Goal: Task Accomplishment & Management: Manage account settings

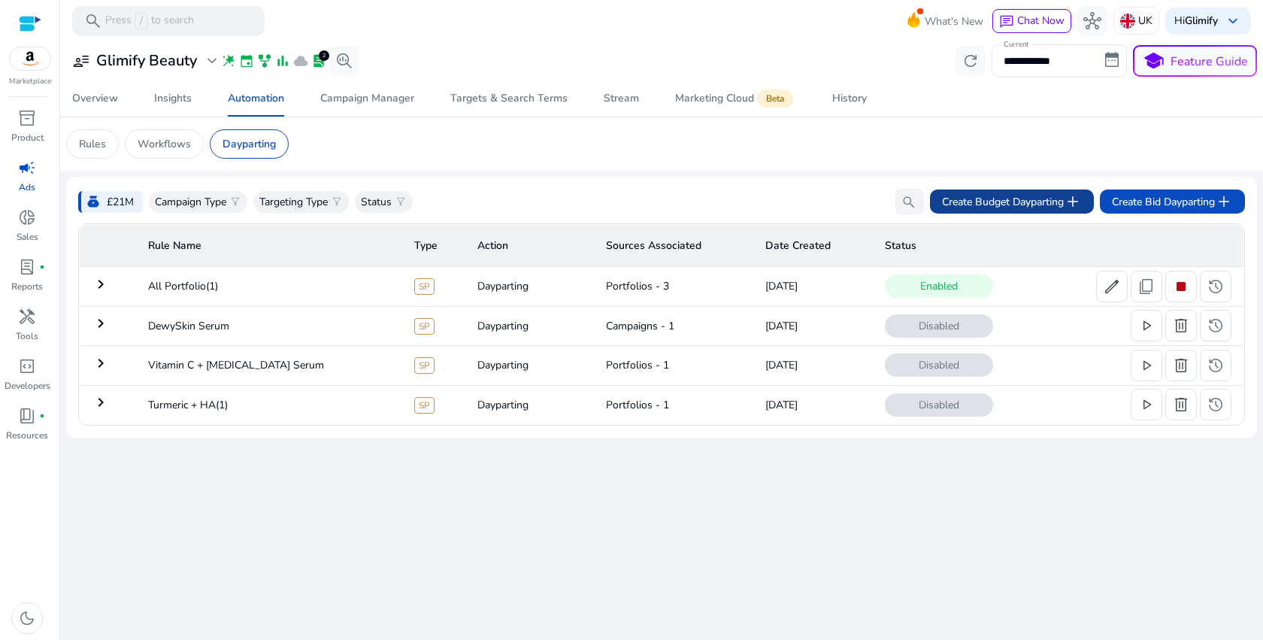
click at [1055, 198] on span "Create Budget Dayparting add" at bounding box center [1012, 201] width 140 height 18
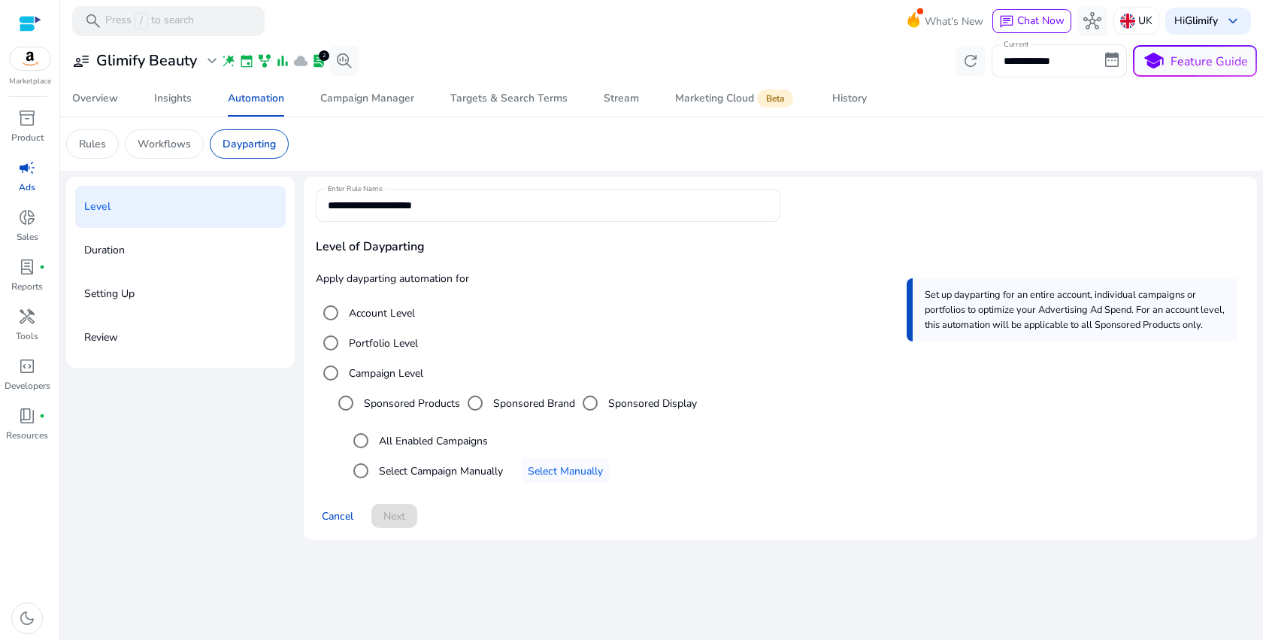
click at [371, 344] on label "Portfolio Level" at bounding box center [382, 343] width 72 height 16
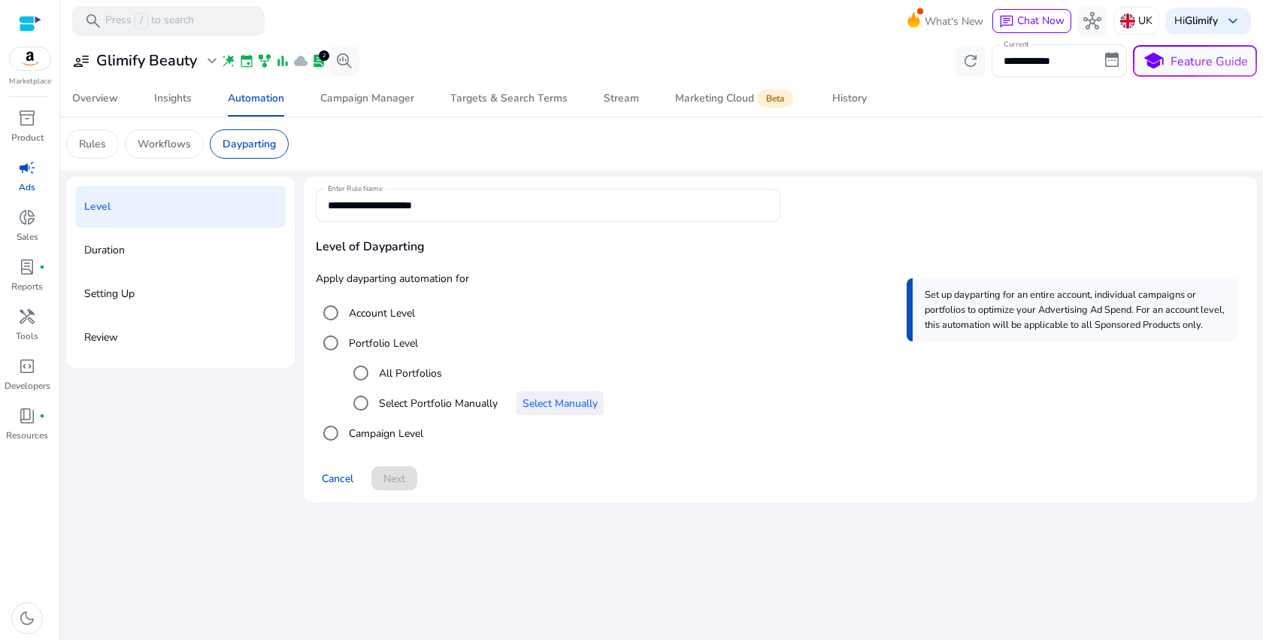
click at [555, 406] on span "Select Manually" at bounding box center [559, 403] width 75 height 16
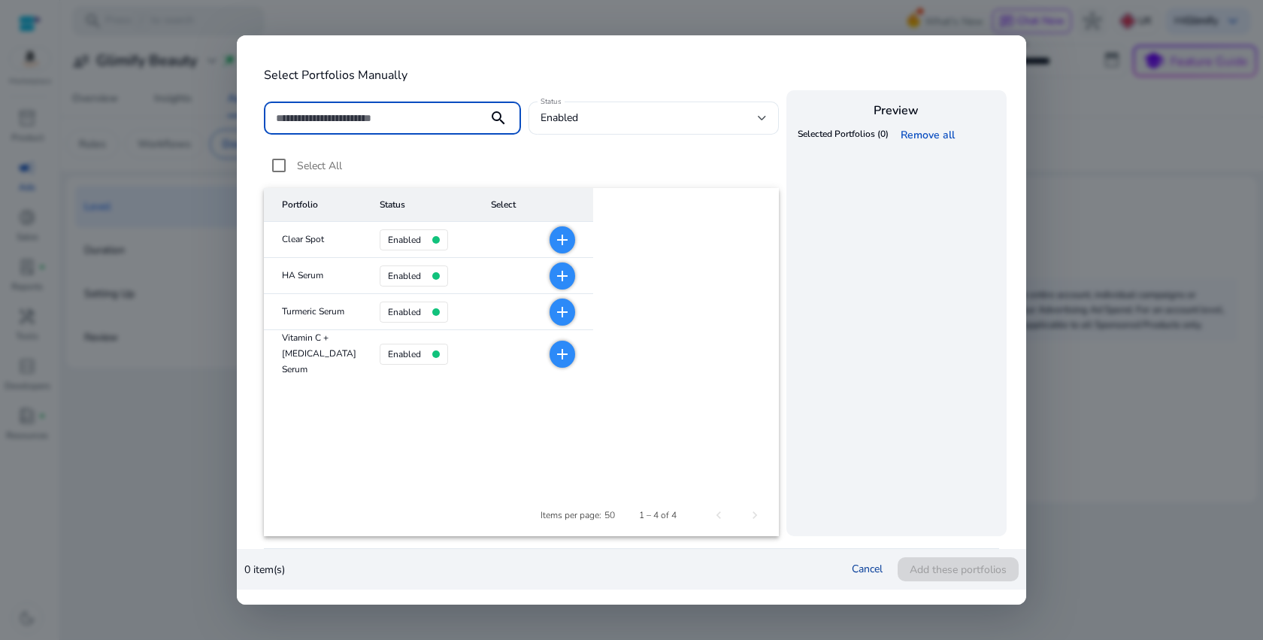
click at [855, 564] on link "Cancel" at bounding box center [867, 568] width 31 height 14
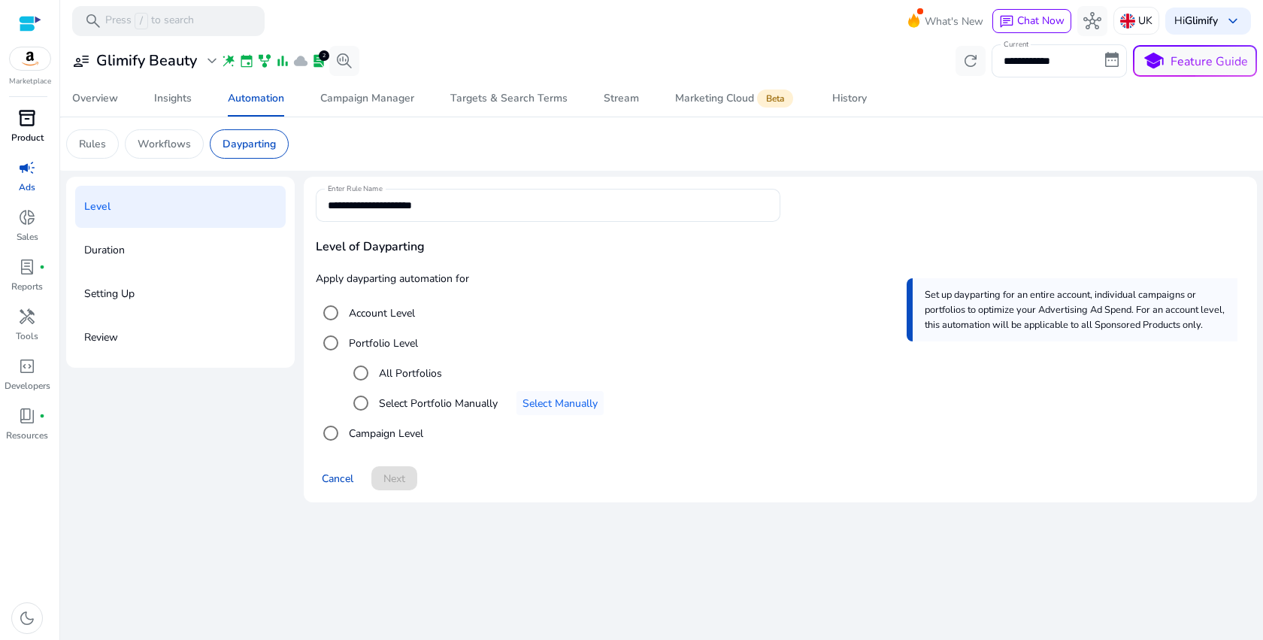
click at [41, 126] on div "inventory_2" at bounding box center [27, 118] width 42 height 24
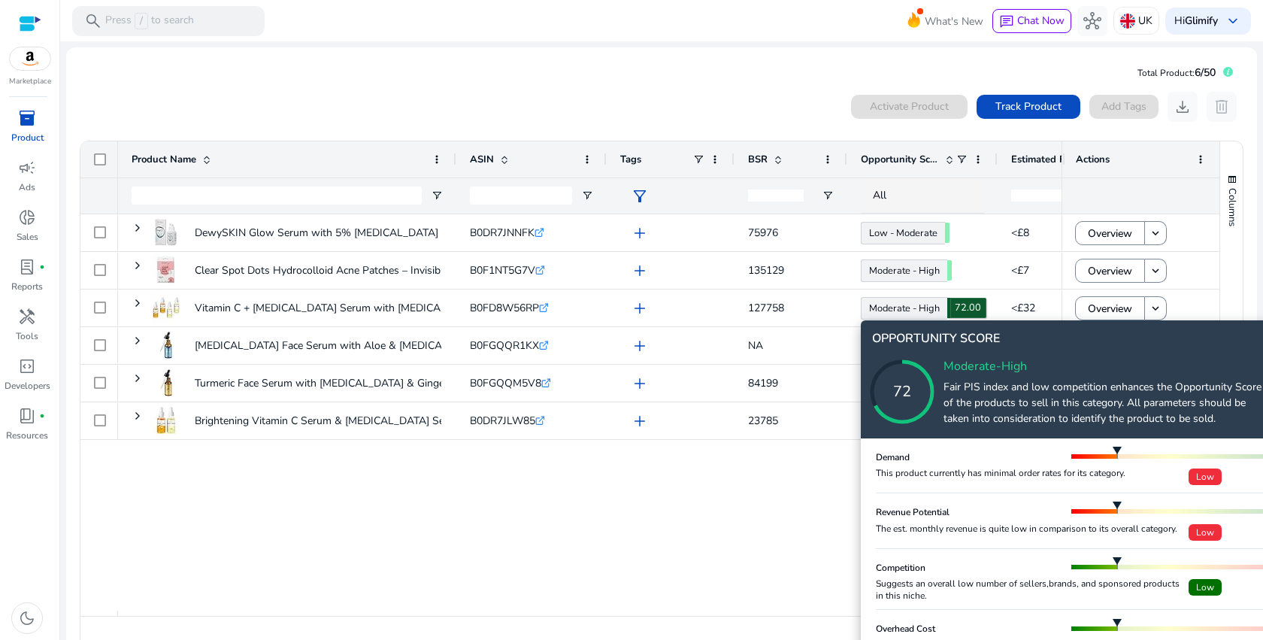
click at [916, 308] on icon at bounding box center [917, 376] width 150 height 150
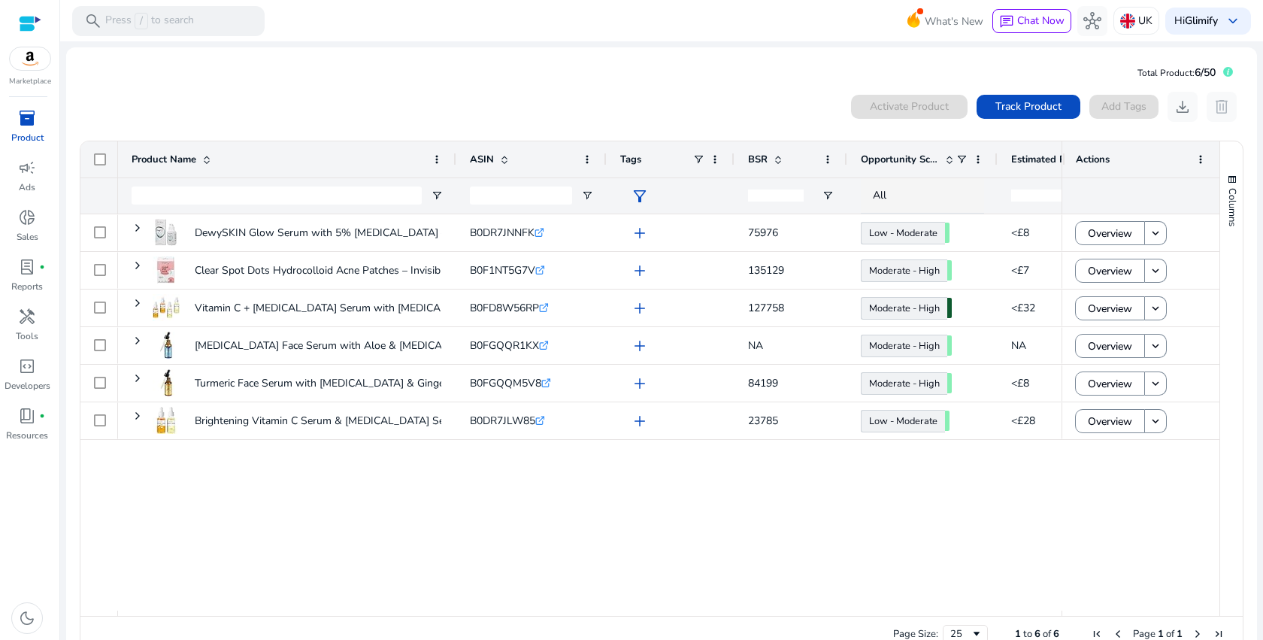
click at [723, 540] on div "DewySKIN Glow Serum with 5% [MEDICAL_DATA] – Hydrating Face... B0DR7JNNFK .st0{…" at bounding box center [589, 412] width 943 height 396
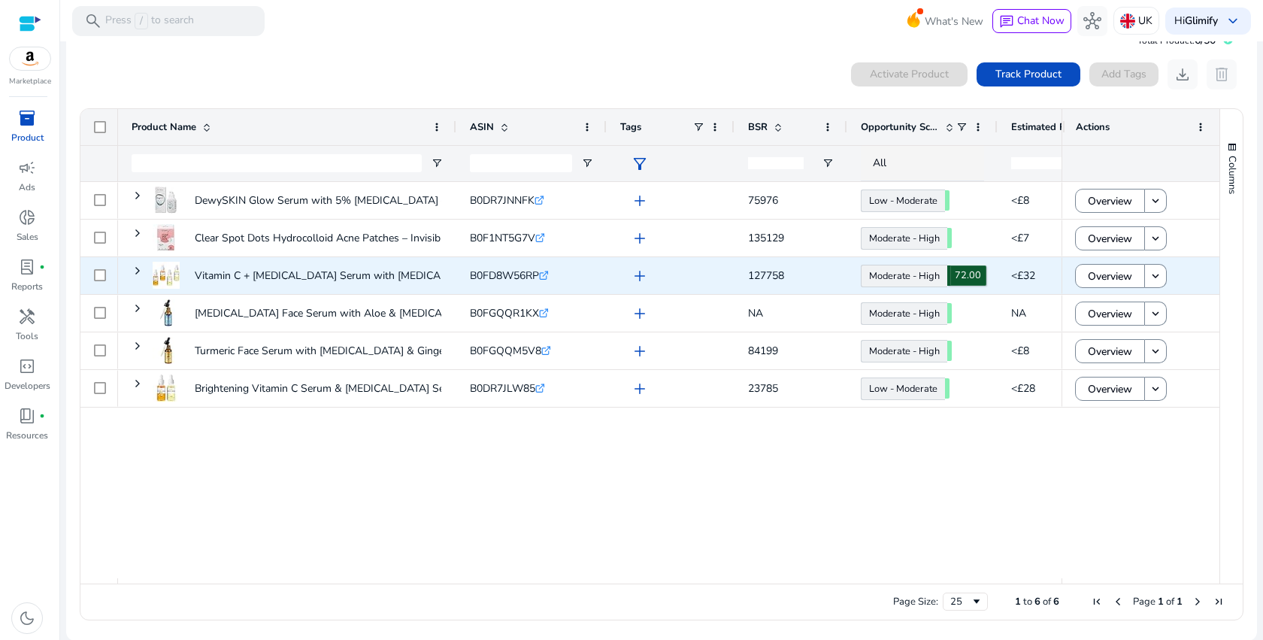
click at [874, 393] on icon at bounding box center [888, 430] width 75 height 75
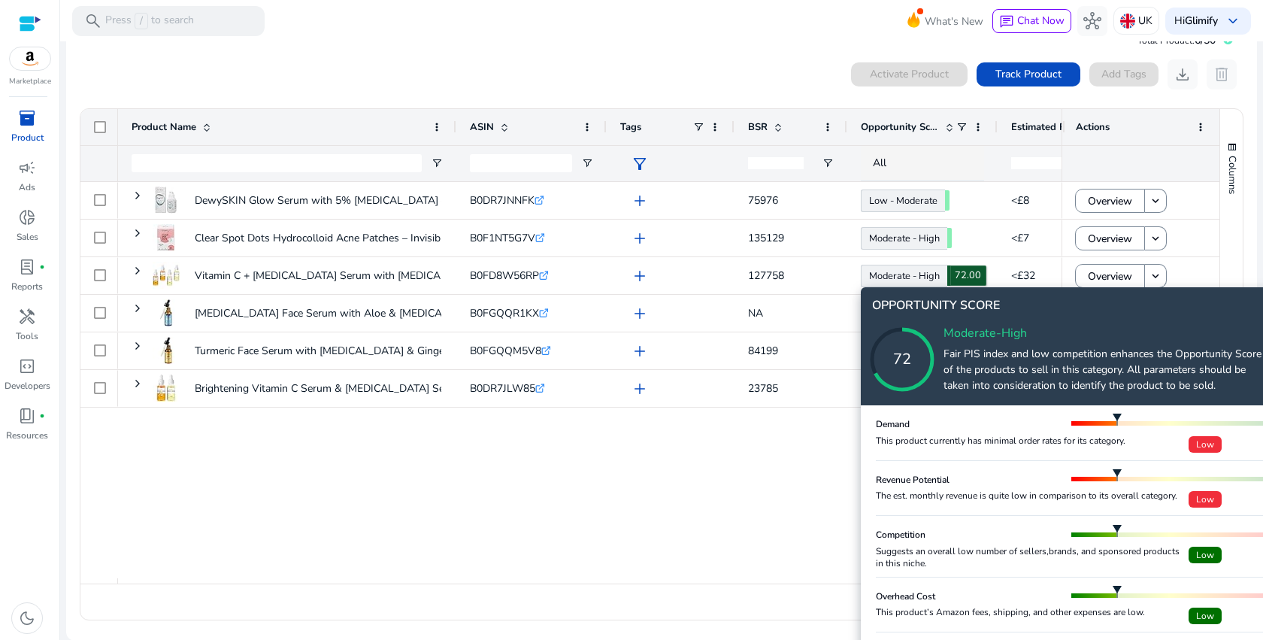
click at [874, 269] on icon at bounding box center [917, 344] width 150 height 150
click at [966, 275] on icon at bounding box center [917, 344] width 150 height 150
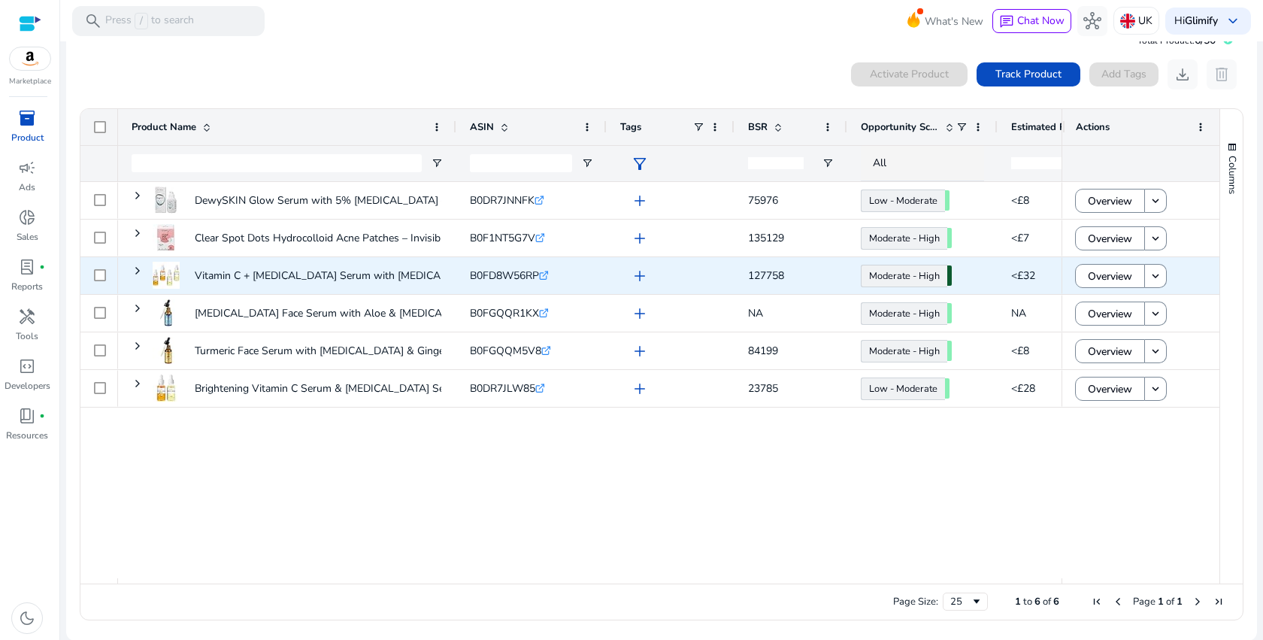
click at [966, 275] on div "Moderate - High 72.00" at bounding box center [922, 275] width 123 height 35
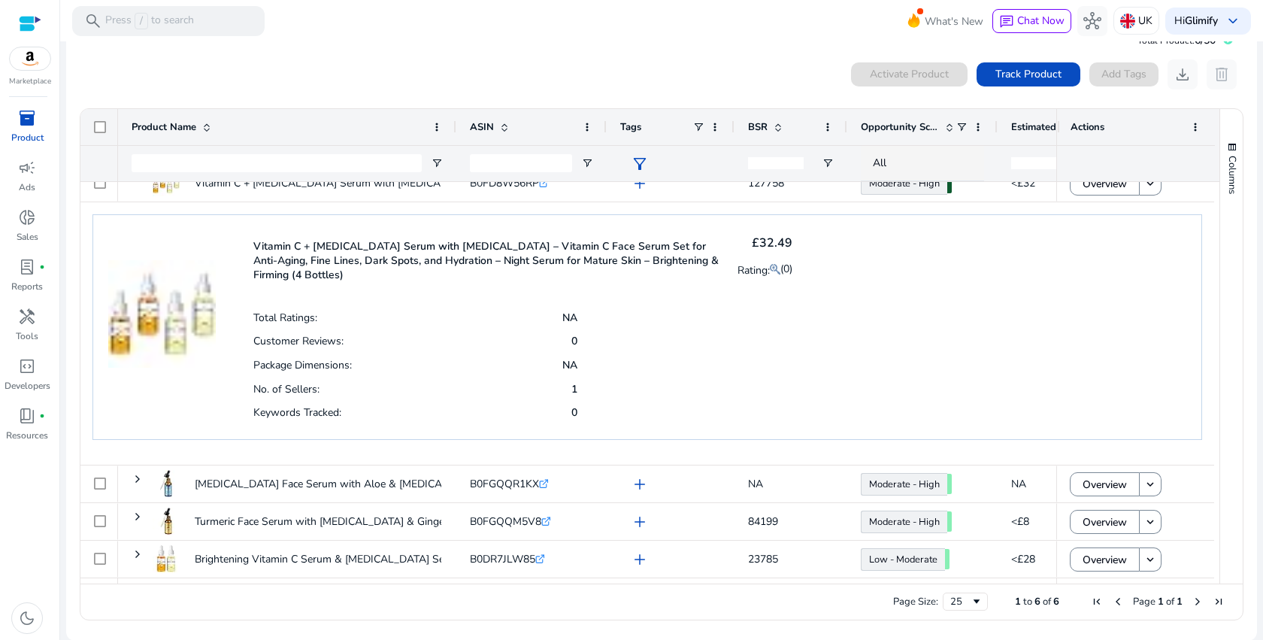
scroll to position [0, 0]
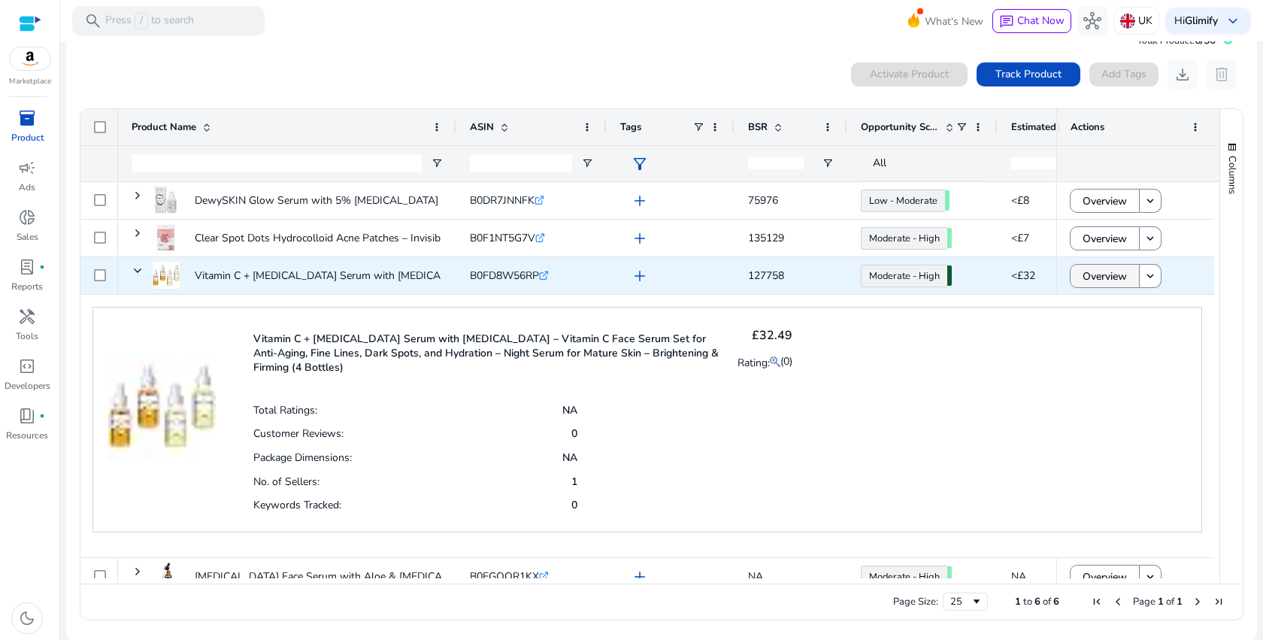
click at [1103, 279] on span "Overview" at bounding box center [1104, 276] width 44 height 31
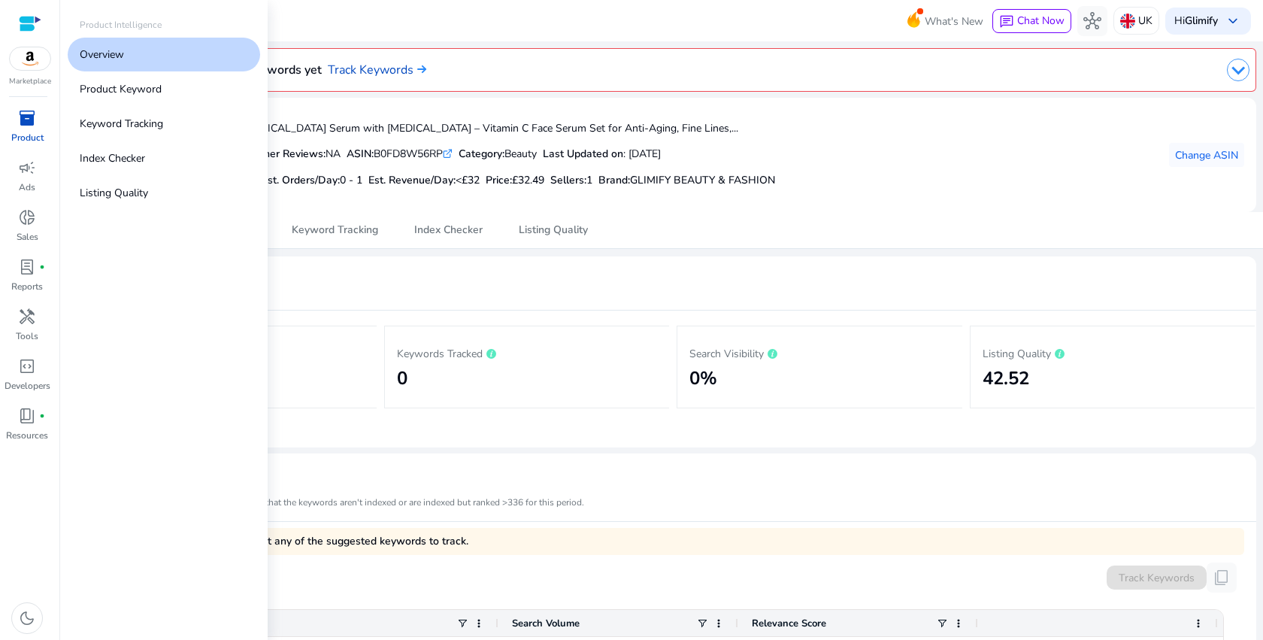
click at [32, 125] on span "inventory_2" at bounding box center [27, 118] width 18 height 18
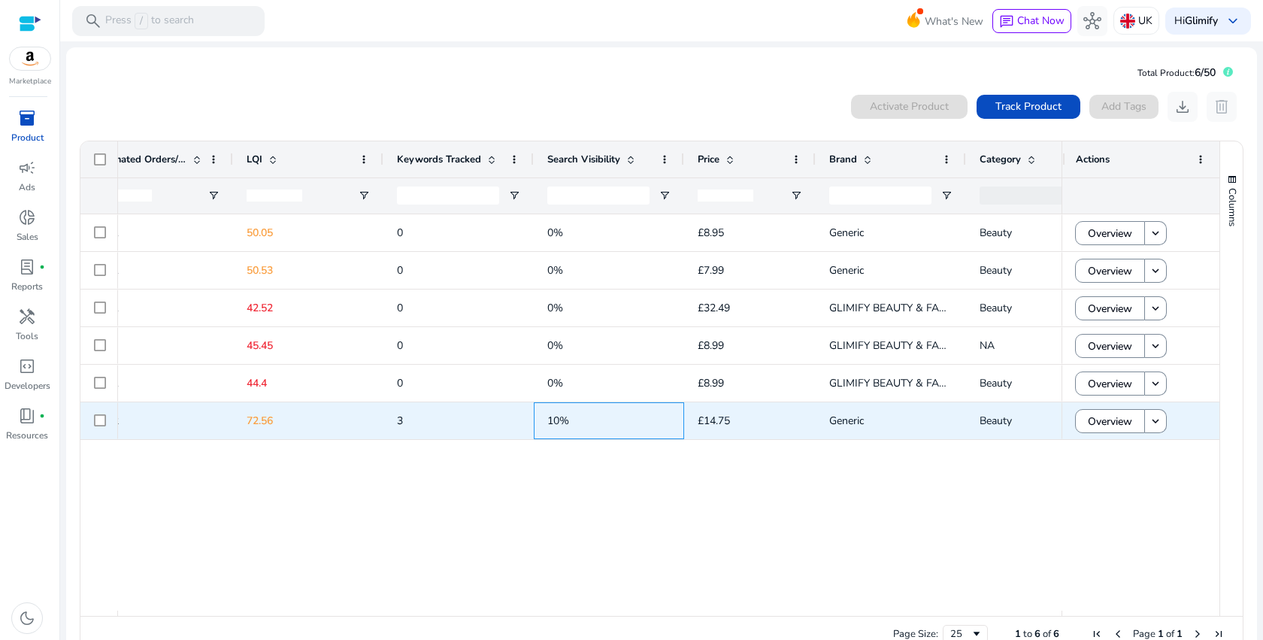
click at [557, 418] on span "10%" at bounding box center [558, 420] width 22 height 14
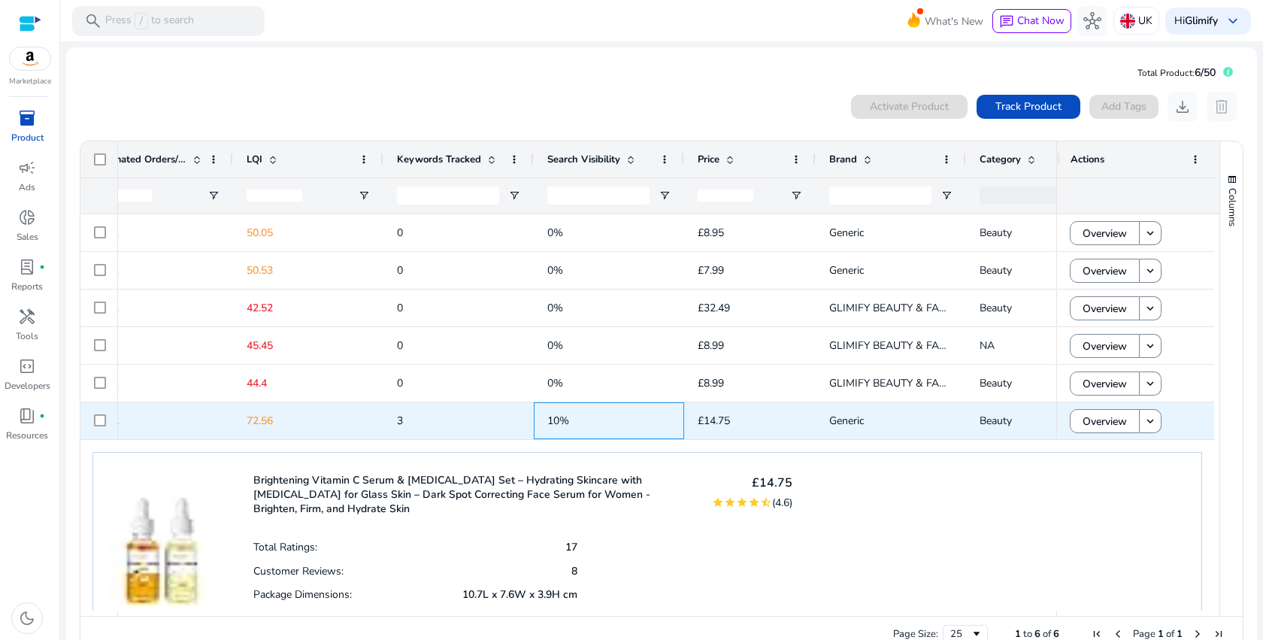
click at [557, 418] on span "10%" at bounding box center [558, 420] width 22 height 14
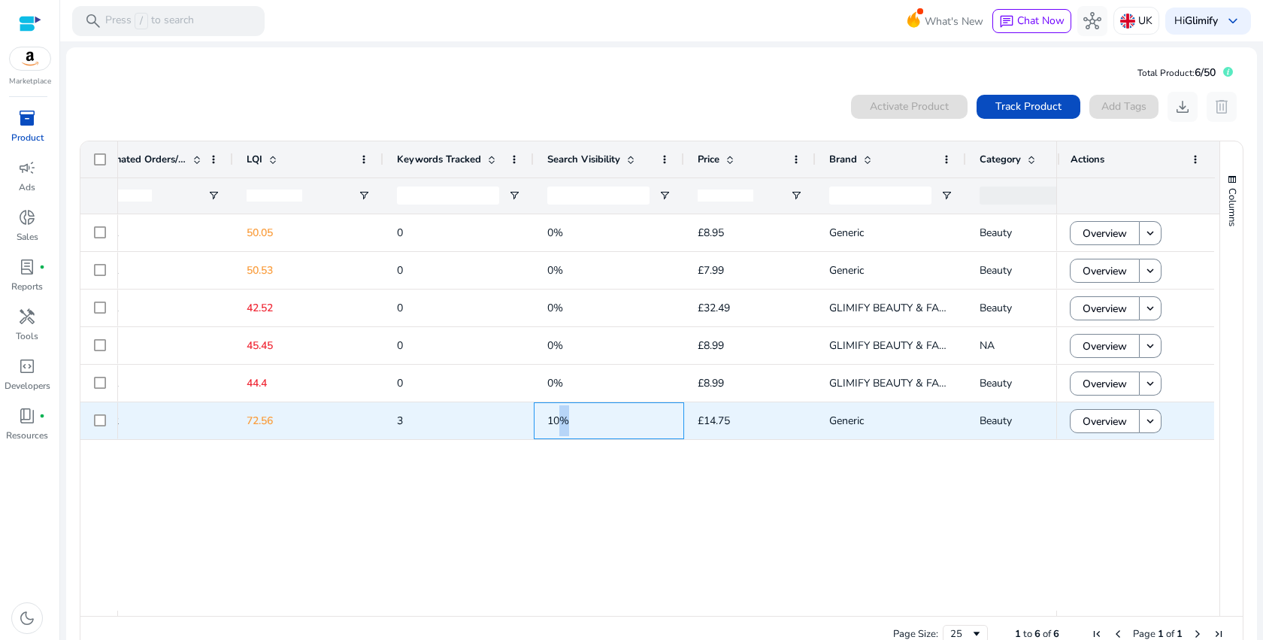
click at [557, 418] on span "10%" at bounding box center [558, 420] width 22 height 14
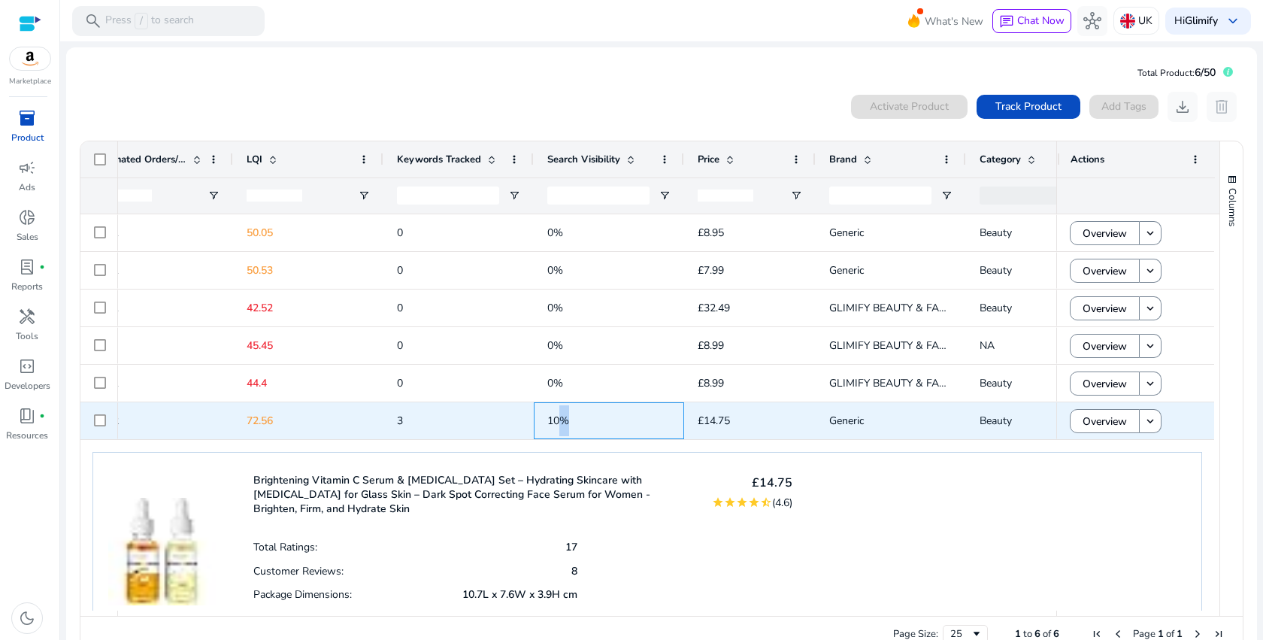
click at [557, 418] on span "10%" at bounding box center [558, 420] width 22 height 14
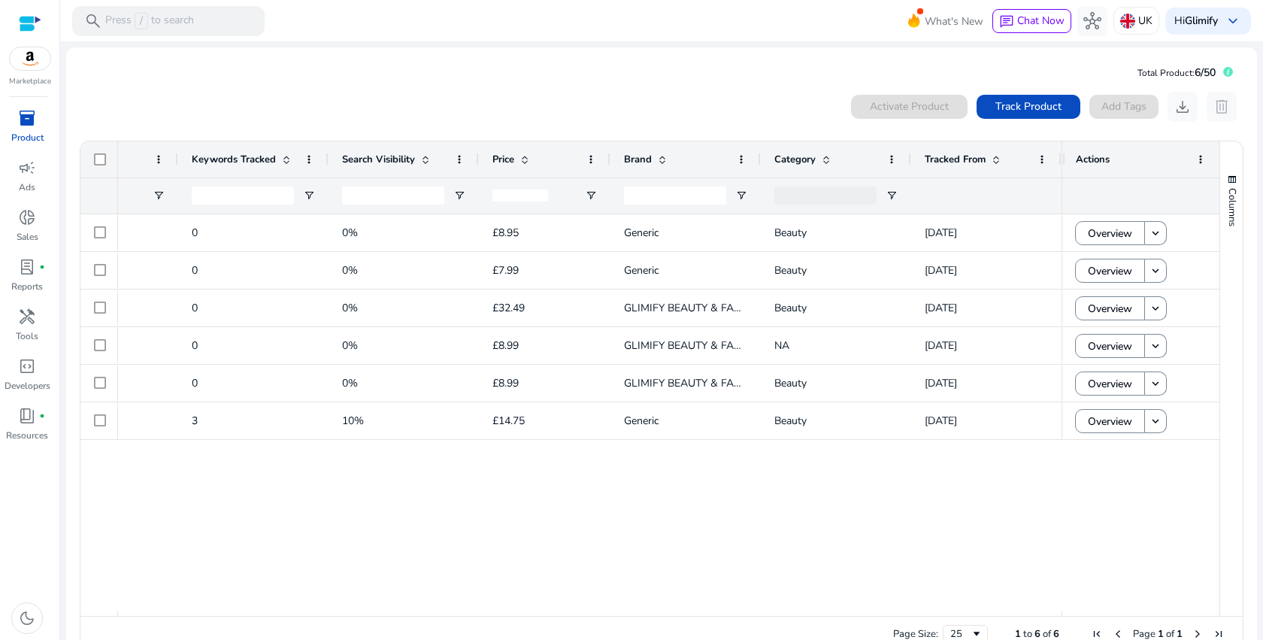
click at [1227, 71] on icon at bounding box center [1228, 72] width 3 height 6
click at [1217, 74] on body "We recommend switching to desktop view for the best experience. Marketplace inv…" at bounding box center [631, 320] width 1263 height 640
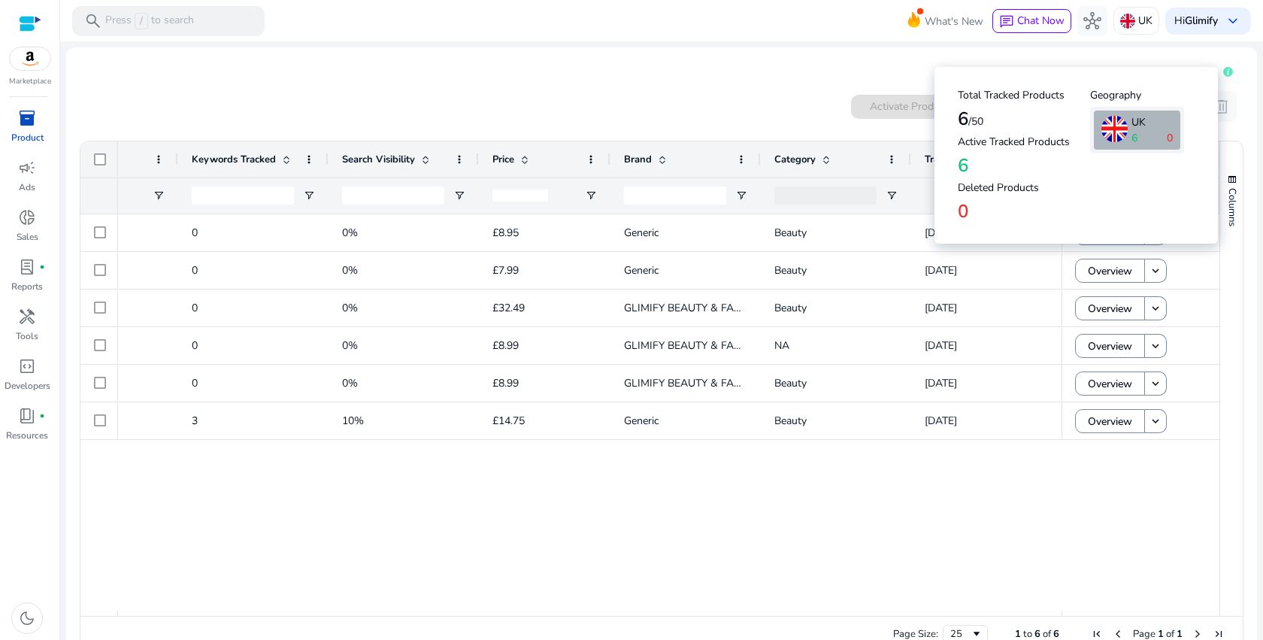
click at [1146, 133] on div "6 0" at bounding box center [1151, 138] width 41 height 16
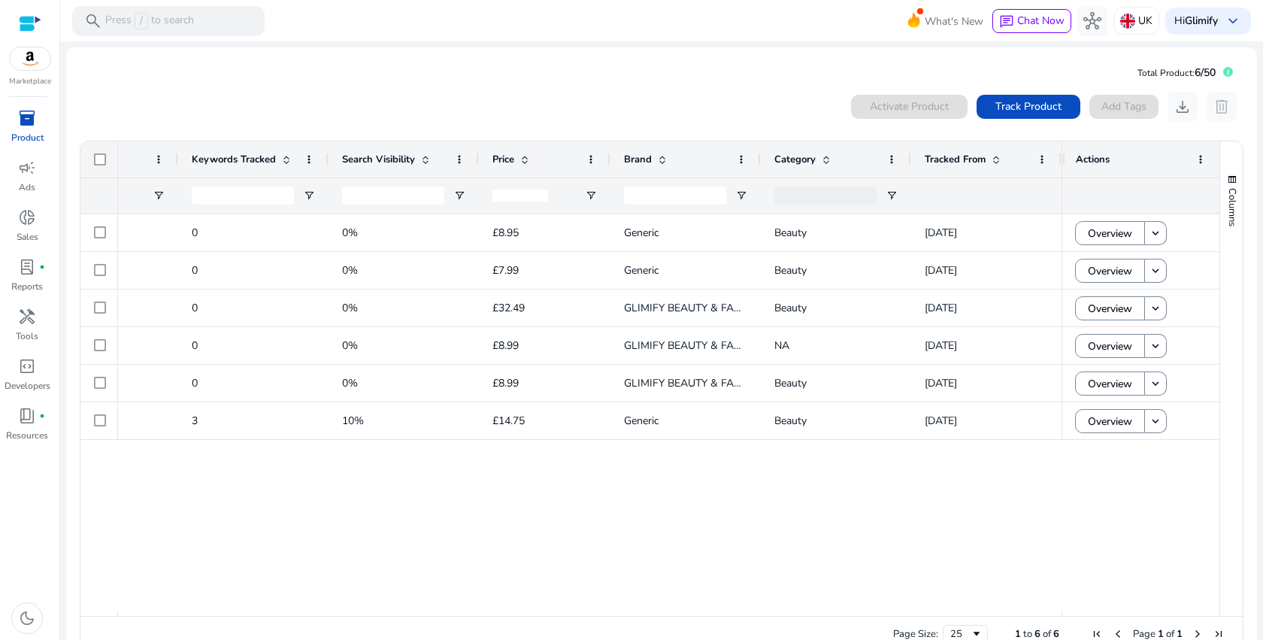
click at [707, 96] on div "0 products selected Activate Product Track Product Add Tags download delete" at bounding box center [661, 107] width 1165 height 30
click at [28, 177] on span "campaign" at bounding box center [27, 168] width 18 height 18
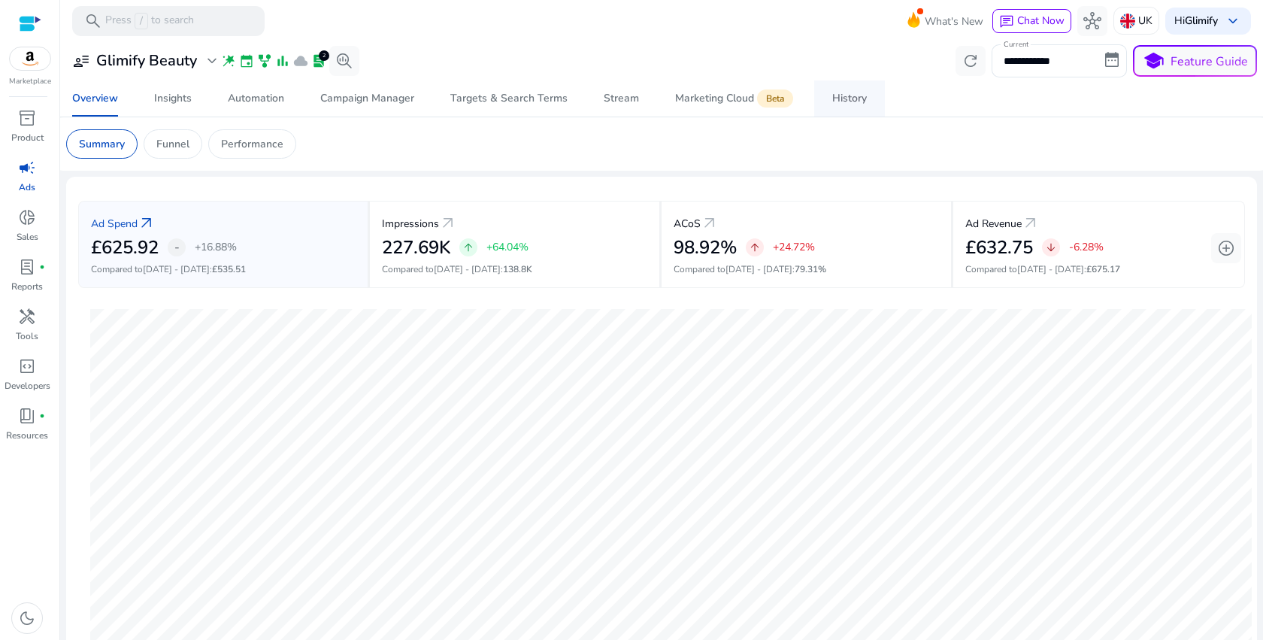
click at [856, 100] on div "History" at bounding box center [849, 98] width 35 height 11
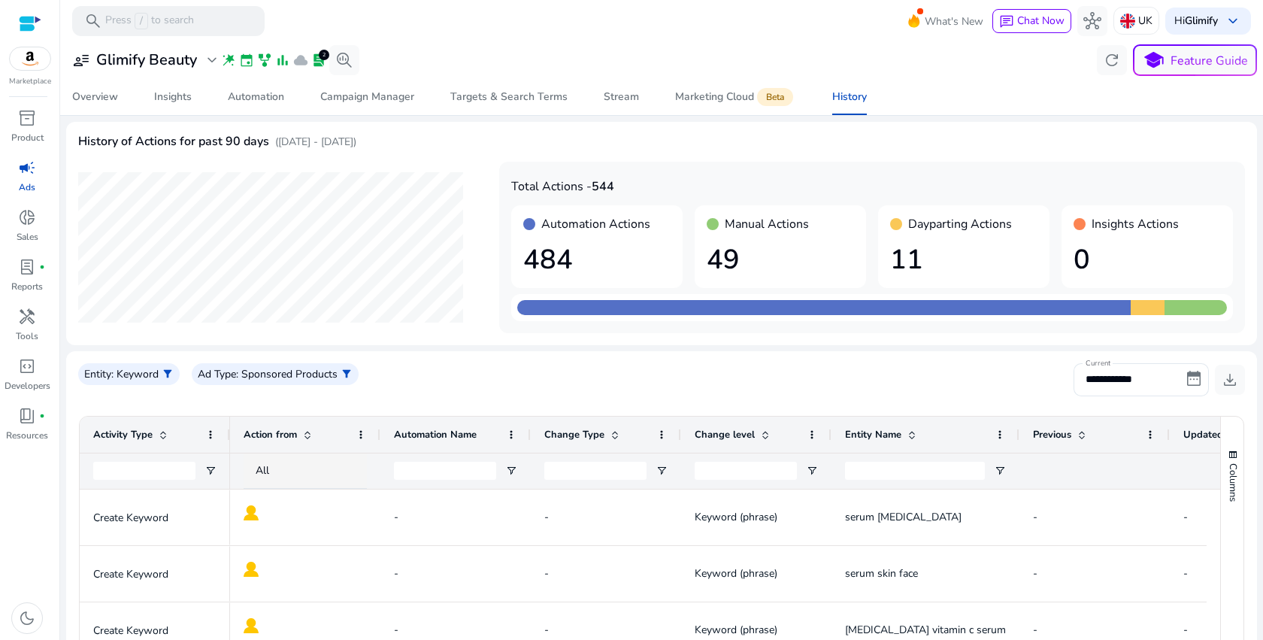
click at [601, 250] on h1 "484" at bounding box center [596, 260] width 147 height 32
click at [384, 93] on div "Campaign Manager" at bounding box center [367, 97] width 94 height 11
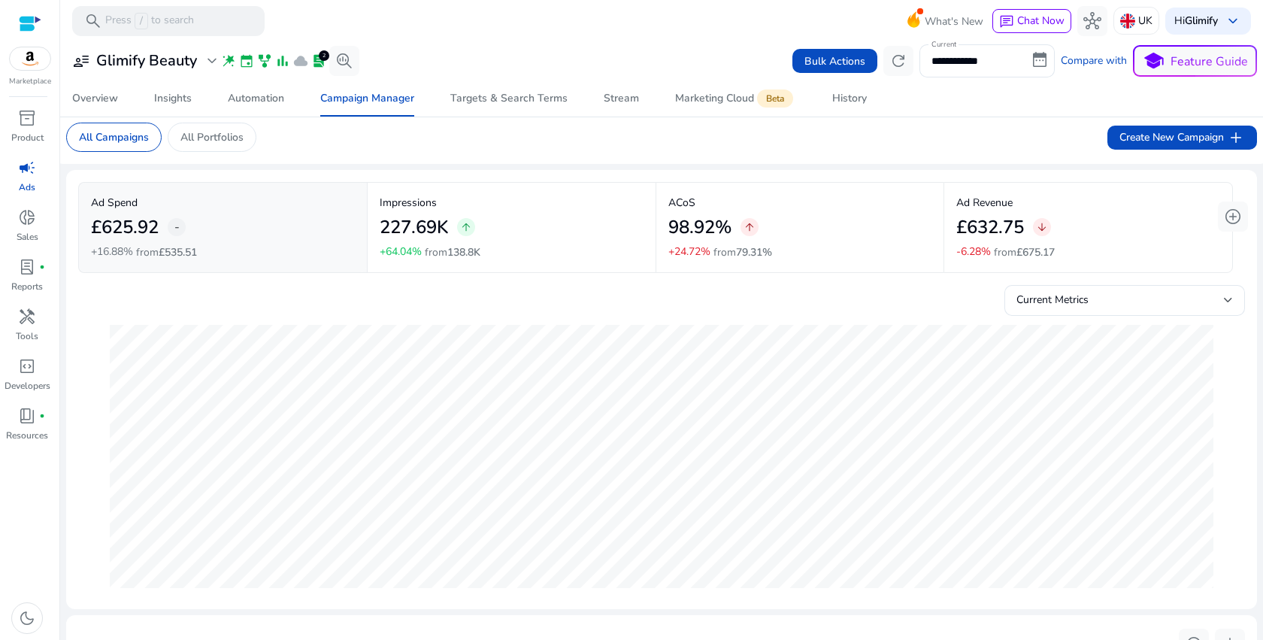
click at [251, 245] on div "Ad Spend £625.92 - +16.88% from £535.51" at bounding box center [223, 227] width 264 height 65
click at [501, 98] on div "Targets & Search Terms" at bounding box center [508, 98] width 117 height 11
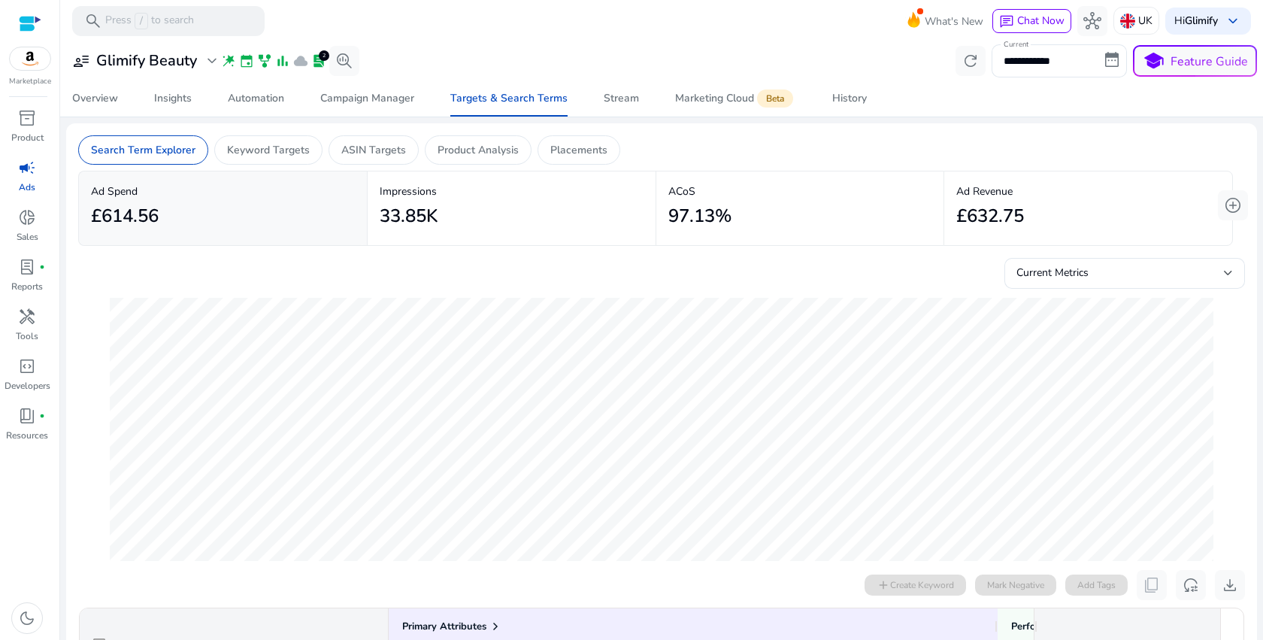
click at [546, 213] on div "33.85K" at bounding box center [512, 216] width 264 height 34
click at [798, 207] on div "97.13%" at bounding box center [800, 216] width 264 height 34
click at [389, 99] on div "Campaign Manager" at bounding box center [367, 98] width 94 height 11
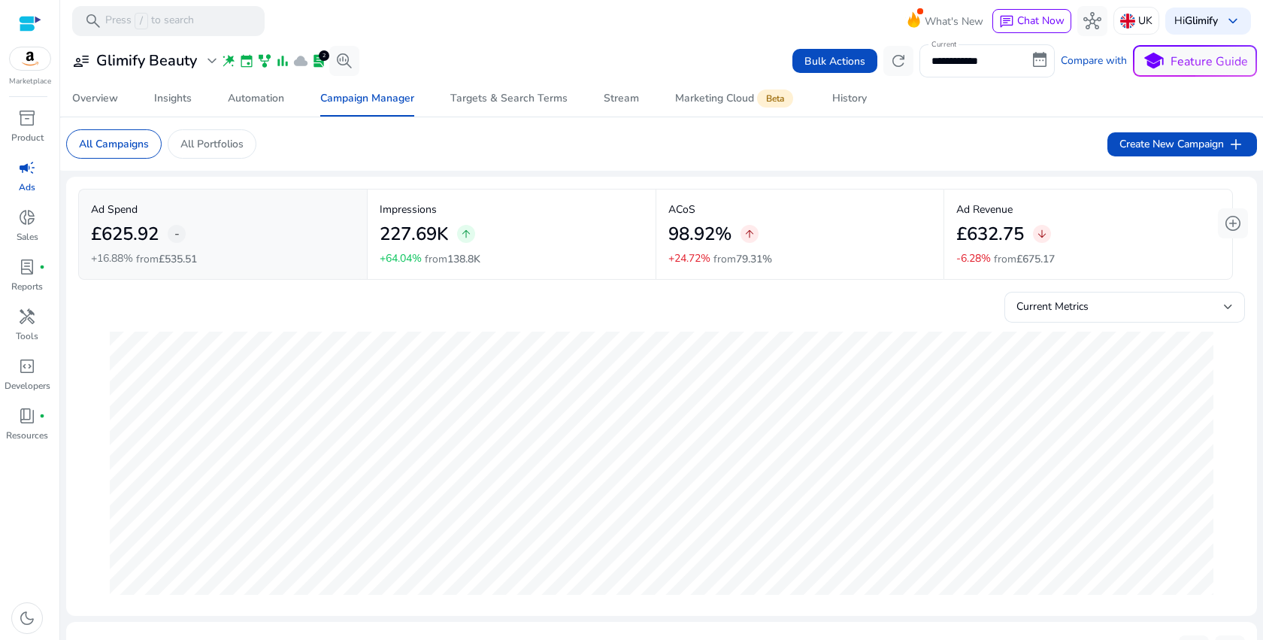
click at [576, 230] on div "227.69K arrow_upward" at bounding box center [512, 234] width 264 height 34
click at [790, 216] on p "ACoS" at bounding box center [800, 209] width 264 height 16
click at [234, 150] on p "All Portfolios" at bounding box center [211, 144] width 63 height 16
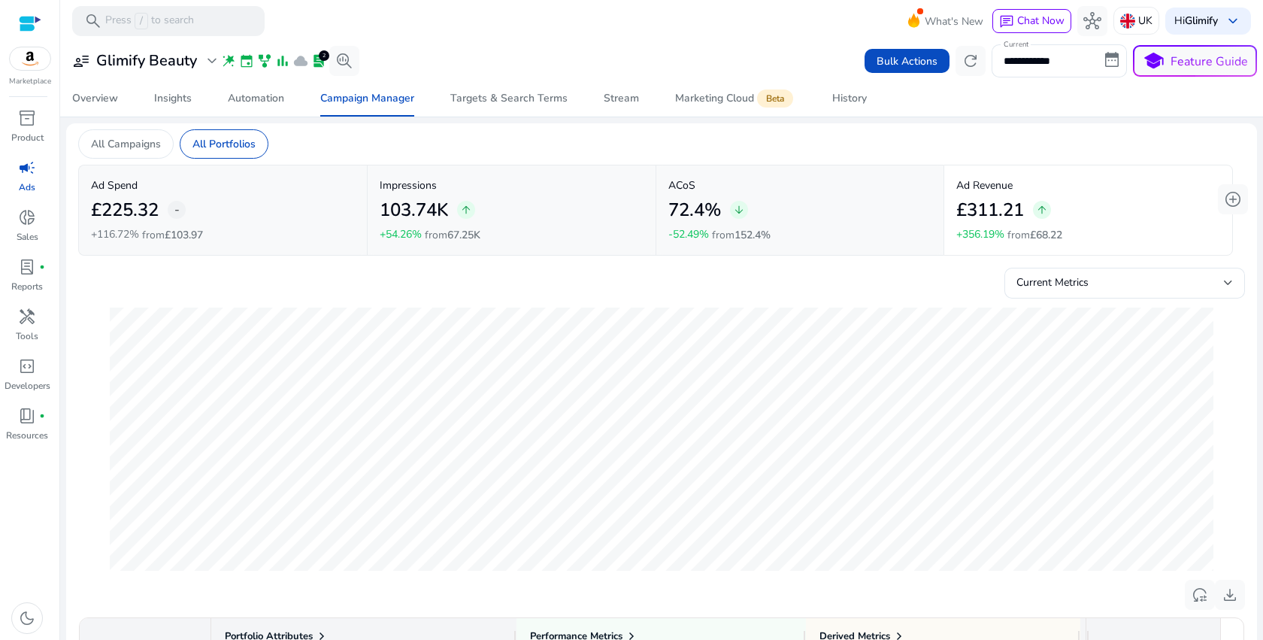
click at [872, 305] on div "08-Sep Ad Spend £24.67 Impressions 25.7K ACoS 133.82%" at bounding box center [661, 438] width 1126 height 281
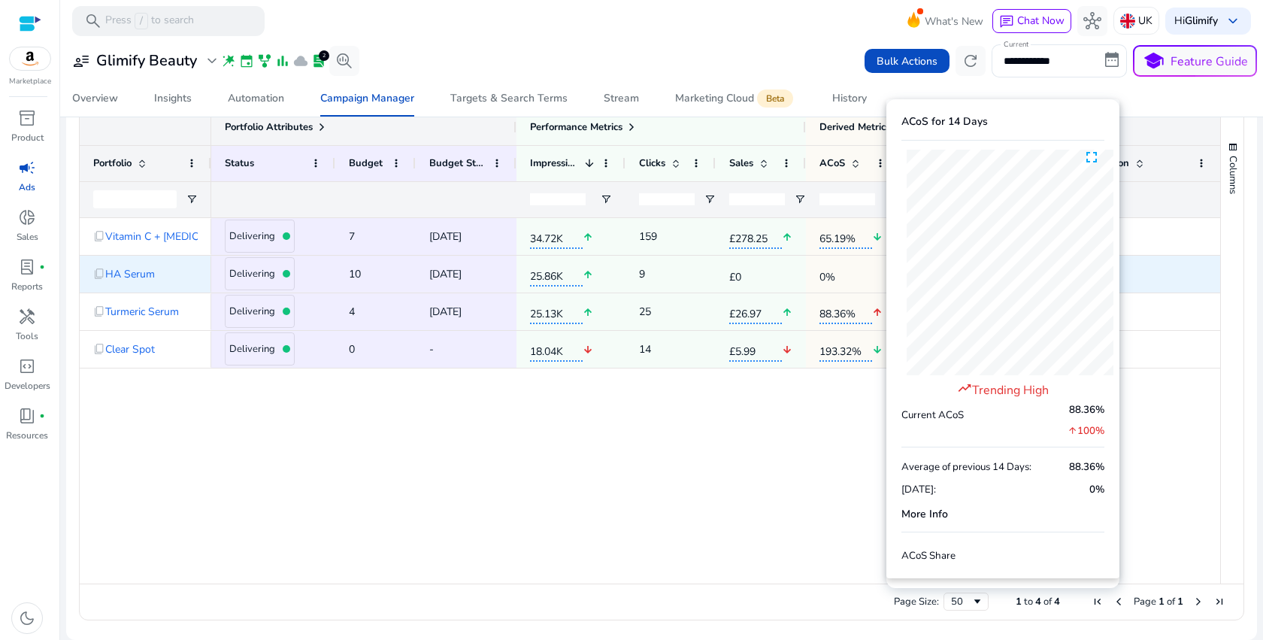
scroll to position [471, 0]
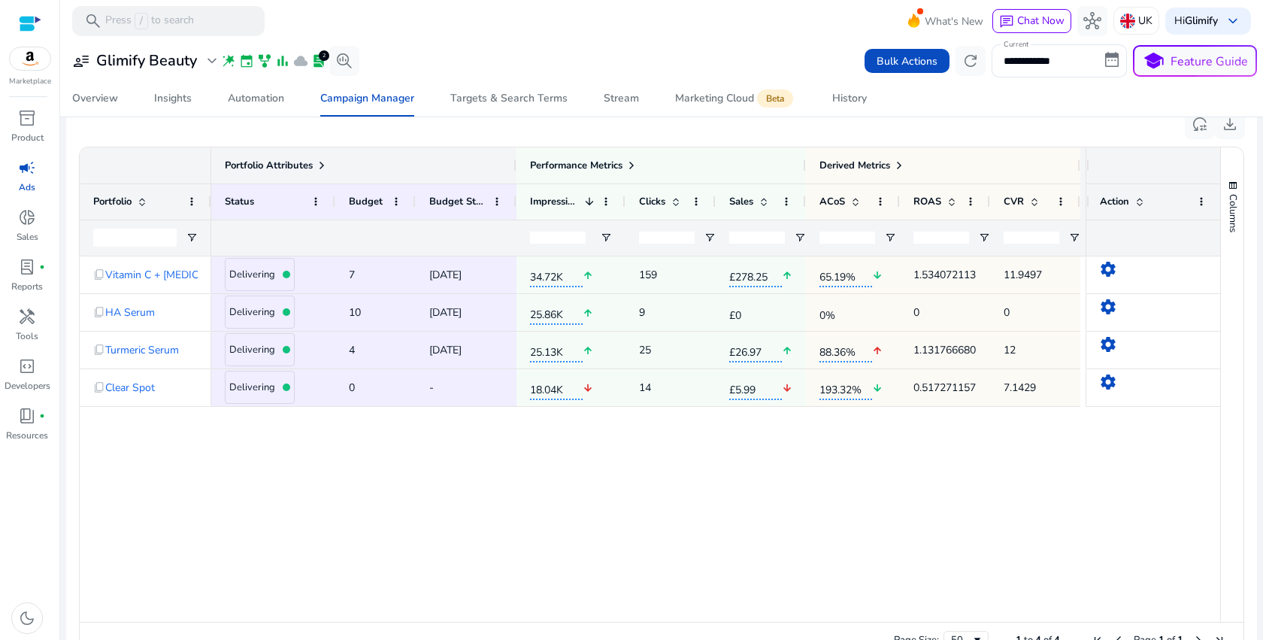
click at [522, 416] on div "Delivering 7 [DATE] 34.72K arrow_upward 159 £278.25 arrow_upward 65.19% arrow_d…" at bounding box center [648, 438] width 874 height 365
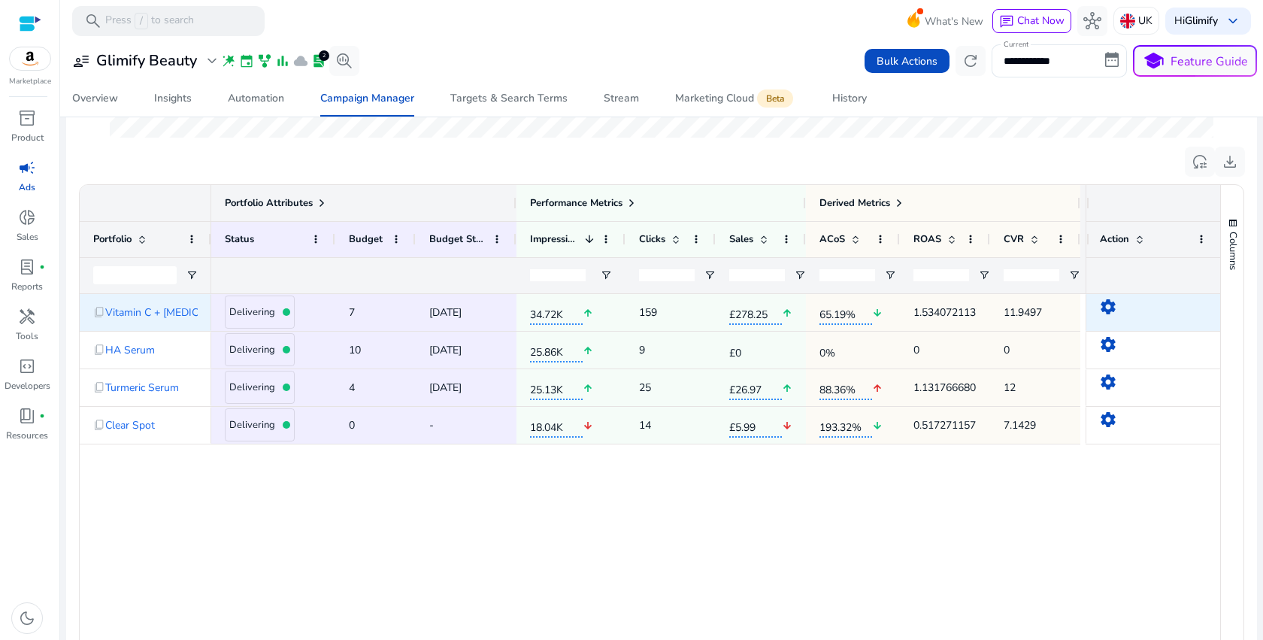
click at [1107, 305] on mat-icon "settings" at bounding box center [1108, 307] width 18 height 18
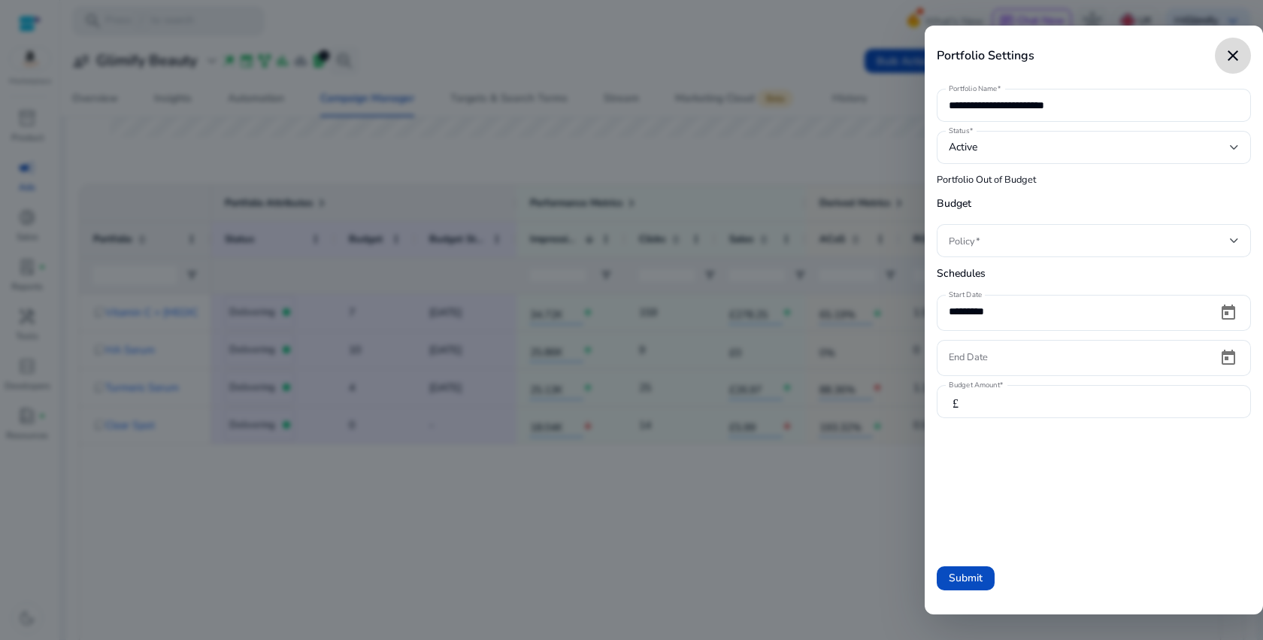
click at [1235, 57] on mat-icon "close" at bounding box center [1233, 56] width 18 height 18
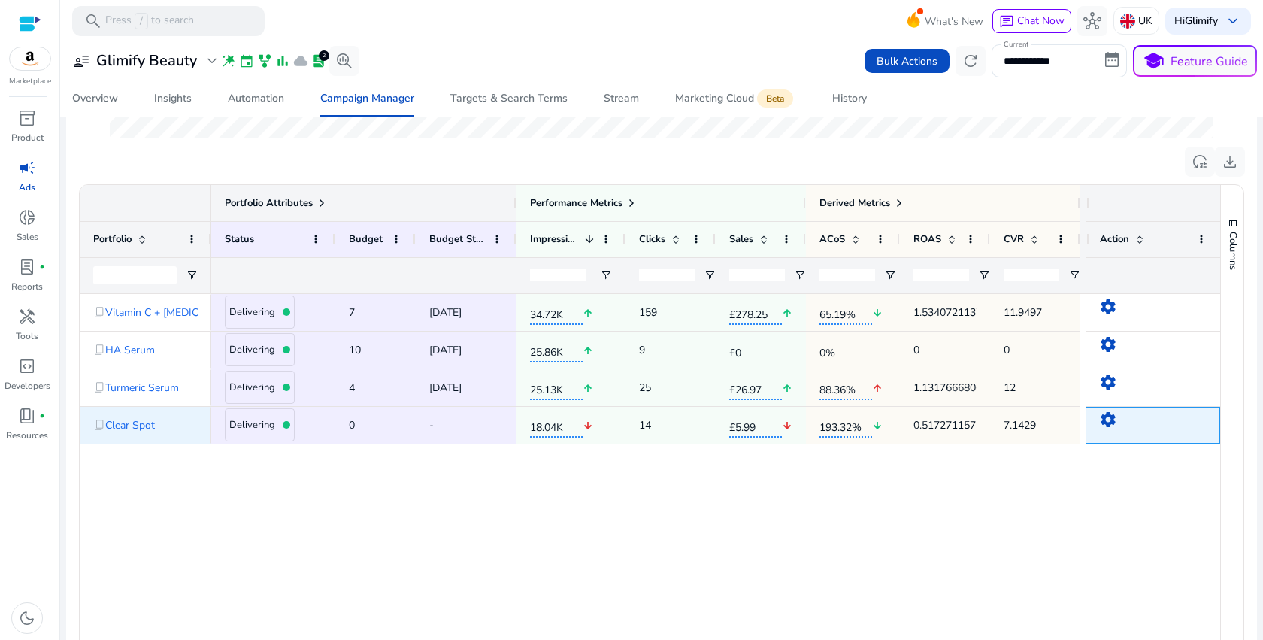
click at [1099, 426] on mat-icon "settings" at bounding box center [1108, 419] width 18 height 18
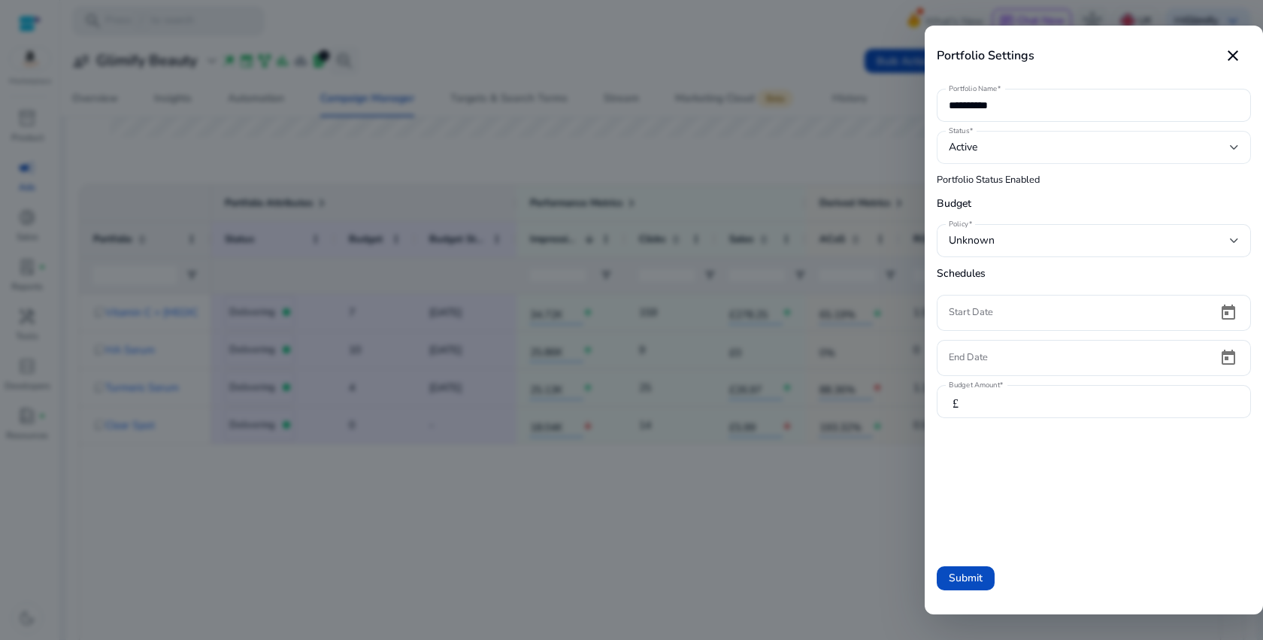
click at [1103, 145] on div "Active" at bounding box center [1089, 147] width 281 height 17
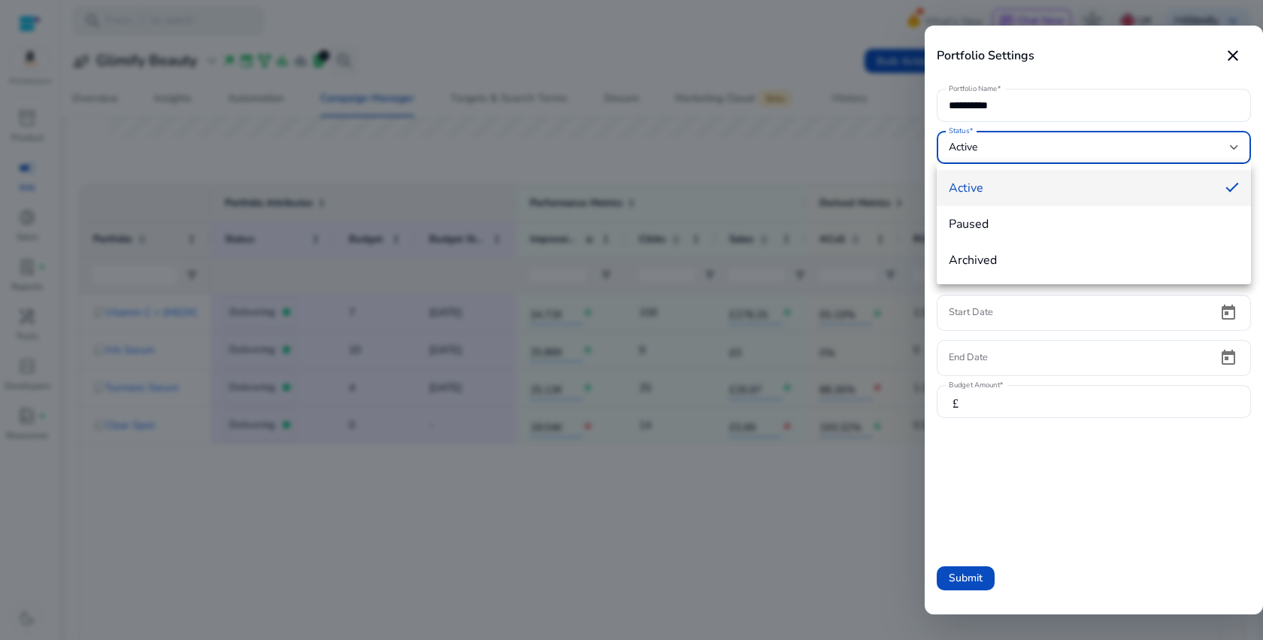
click at [1103, 145] on div at bounding box center [631, 320] width 1263 height 640
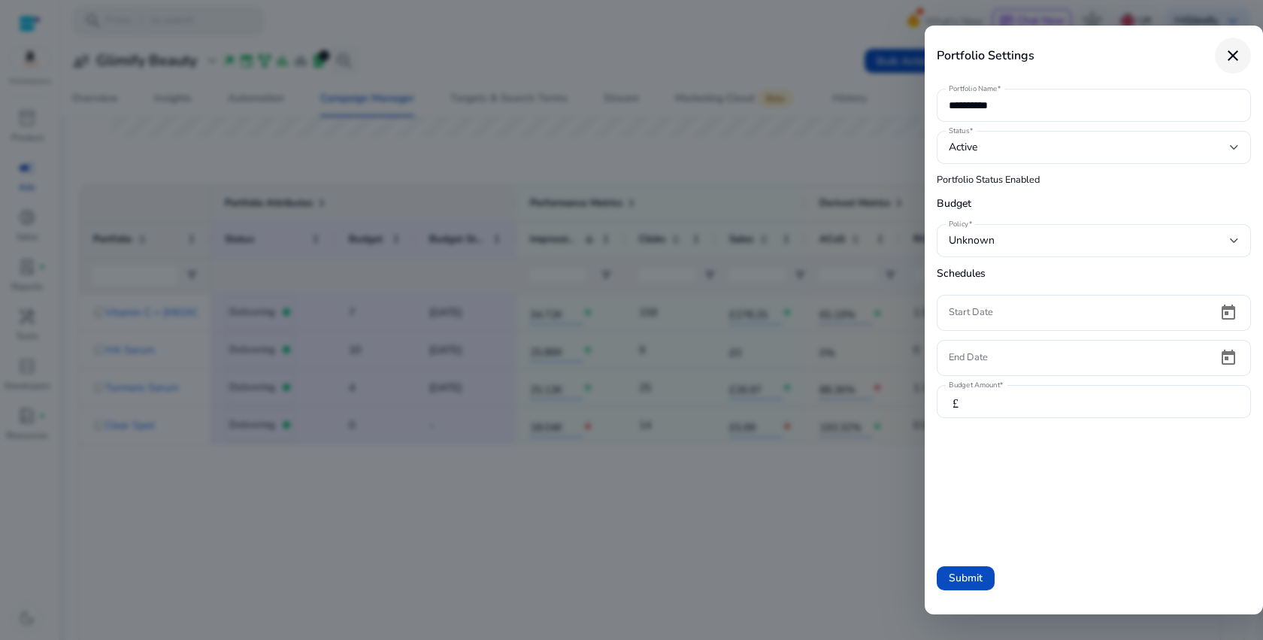
click at [1235, 55] on mat-icon "close" at bounding box center [1233, 56] width 18 height 18
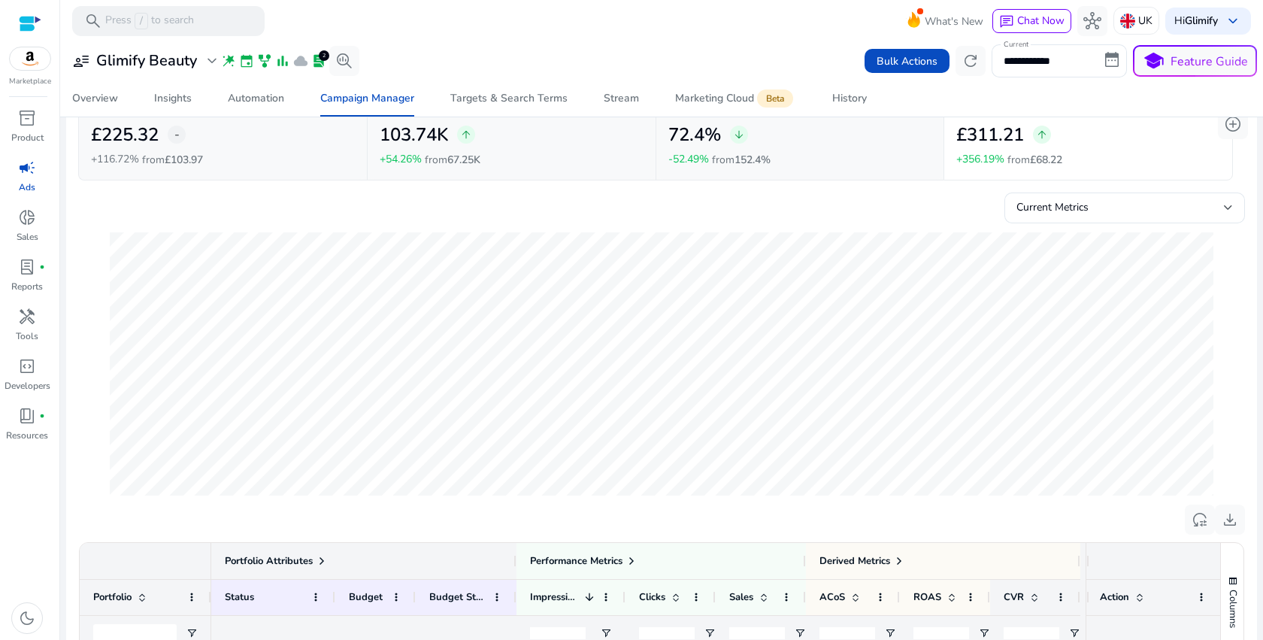
scroll to position [0, 0]
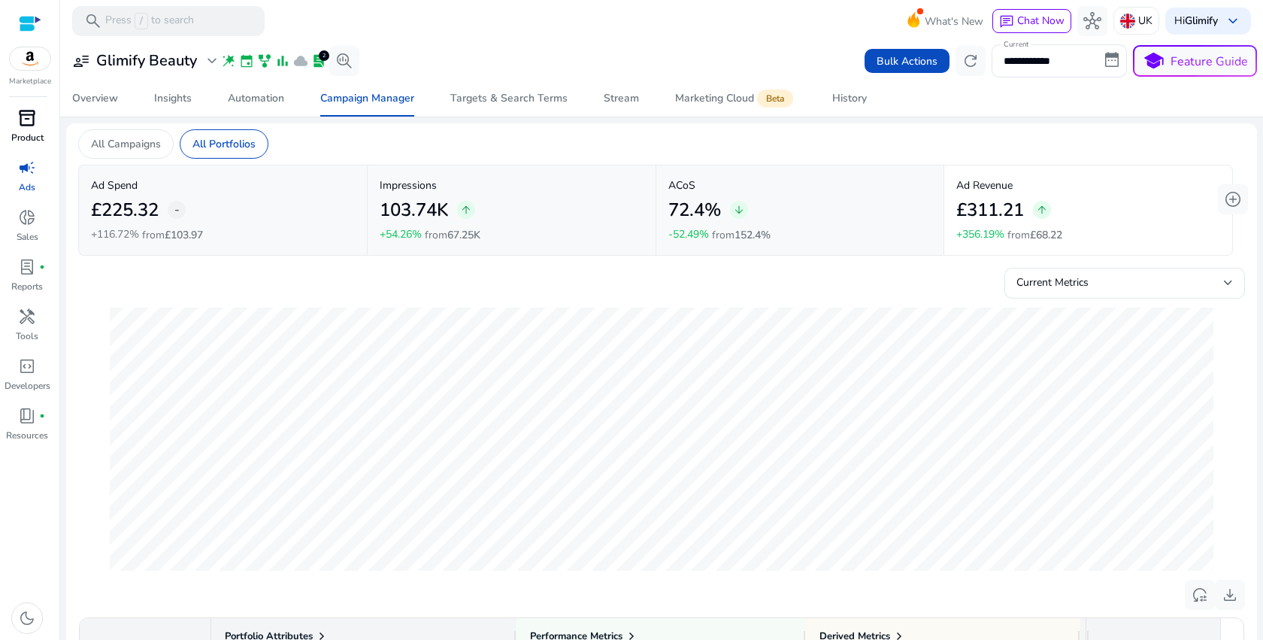
click at [30, 125] on span "inventory_2" at bounding box center [27, 118] width 18 height 18
